Goal: Task Accomplishment & Management: Manage account settings

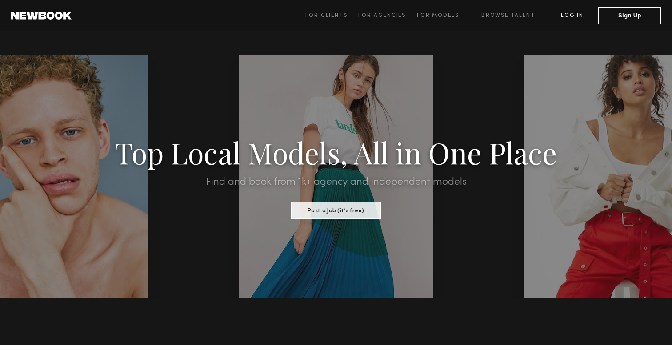
click at [578, 15] on link "Log in" at bounding box center [572, 15] width 52 height 11
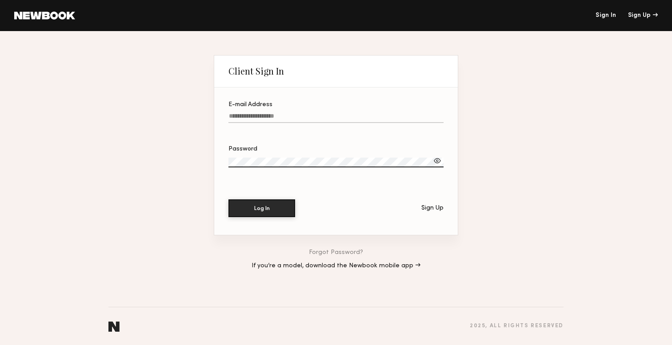
click at [317, 106] on div "E-mail Address" at bounding box center [336, 105] width 215 height 6
click at [317, 113] on input "E-mail Address" at bounding box center [336, 118] width 215 height 10
type input "**********"
click at [269, 201] on button "Log In" at bounding box center [262, 208] width 67 height 18
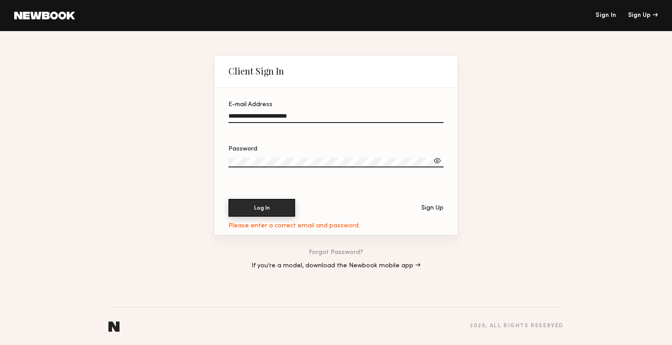
click at [273, 205] on button "Log In" at bounding box center [262, 208] width 67 height 18
click at [264, 155] on label "Password" at bounding box center [336, 161] width 215 height 30
click at [264, 157] on label "Password" at bounding box center [336, 161] width 215 height 30
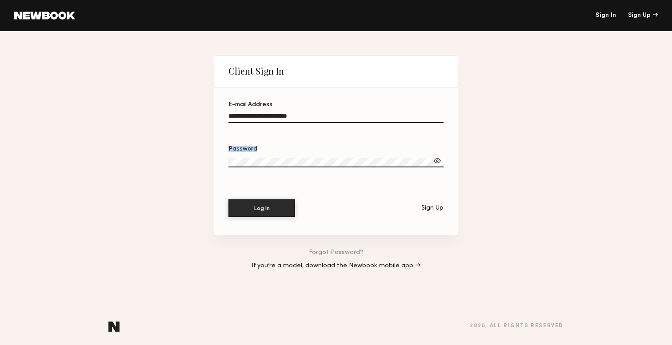
click at [264, 157] on label "Password" at bounding box center [336, 161] width 215 height 30
click at [229, 200] on button "Log In" at bounding box center [262, 209] width 67 height 18
click at [333, 252] on link "Forgot Password?" at bounding box center [336, 253] width 54 height 6
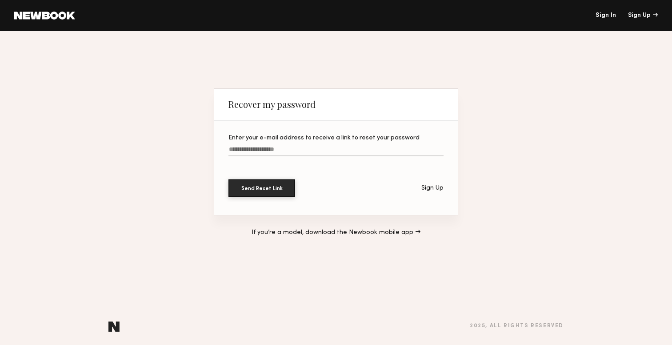
click at [291, 152] on input "Enter your e-mail address to receive a link to reset your password" at bounding box center [336, 151] width 215 height 10
type input "**********"
click at [277, 190] on button "Send Reset Link" at bounding box center [262, 188] width 67 height 18
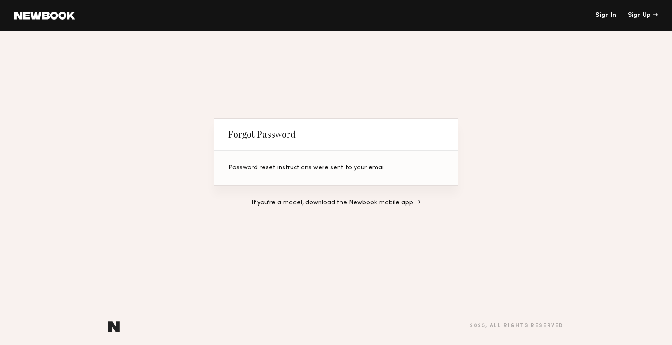
click at [604, 16] on link "Sign In" at bounding box center [606, 15] width 20 height 6
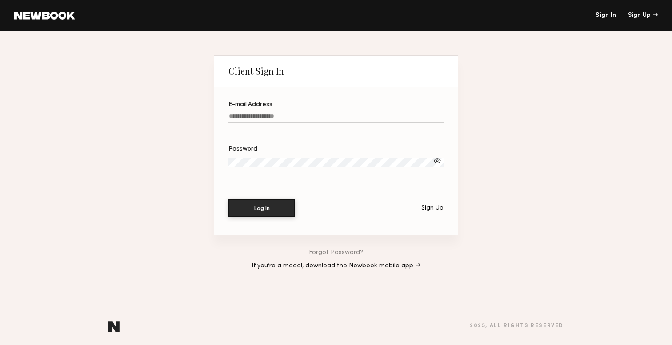
click at [300, 113] on input "E-mail Address" at bounding box center [336, 118] width 215 height 10
type input "**********"
click at [265, 207] on button "Log In" at bounding box center [262, 208] width 67 height 18
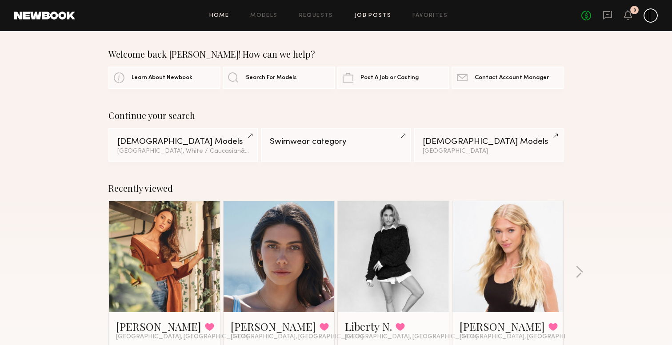
click at [381, 13] on link "Job Posts" at bounding box center [373, 16] width 37 height 6
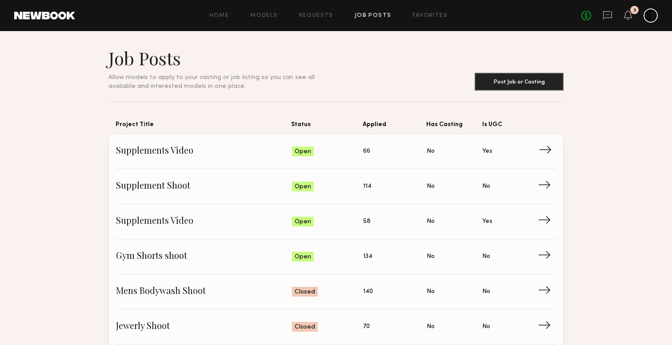
click at [225, 149] on span "Supplements Video" at bounding box center [204, 151] width 176 height 13
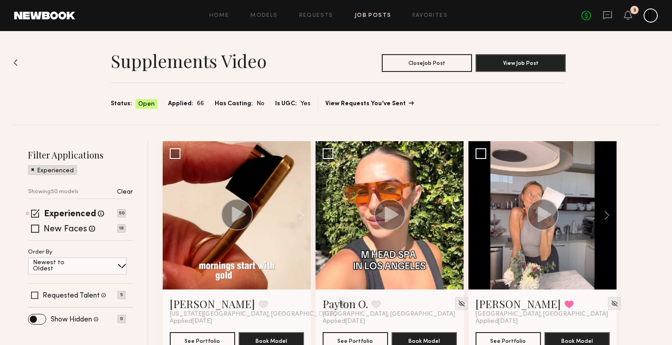
click at [366, 102] on link "View Requests You’ve Sent" at bounding box center [369, 104] width 88 height 6
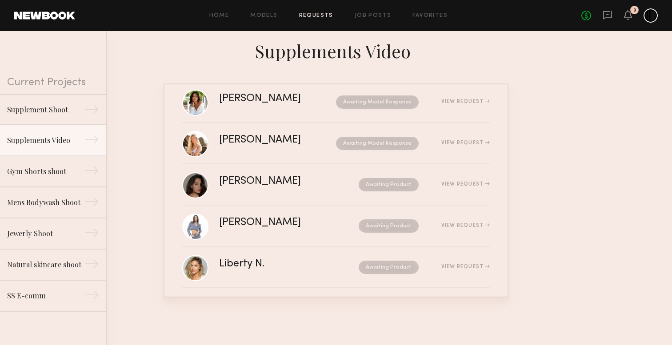
scroll to position [19, 0]
